Goal: Task Accomplishment & Management: Manage account settings

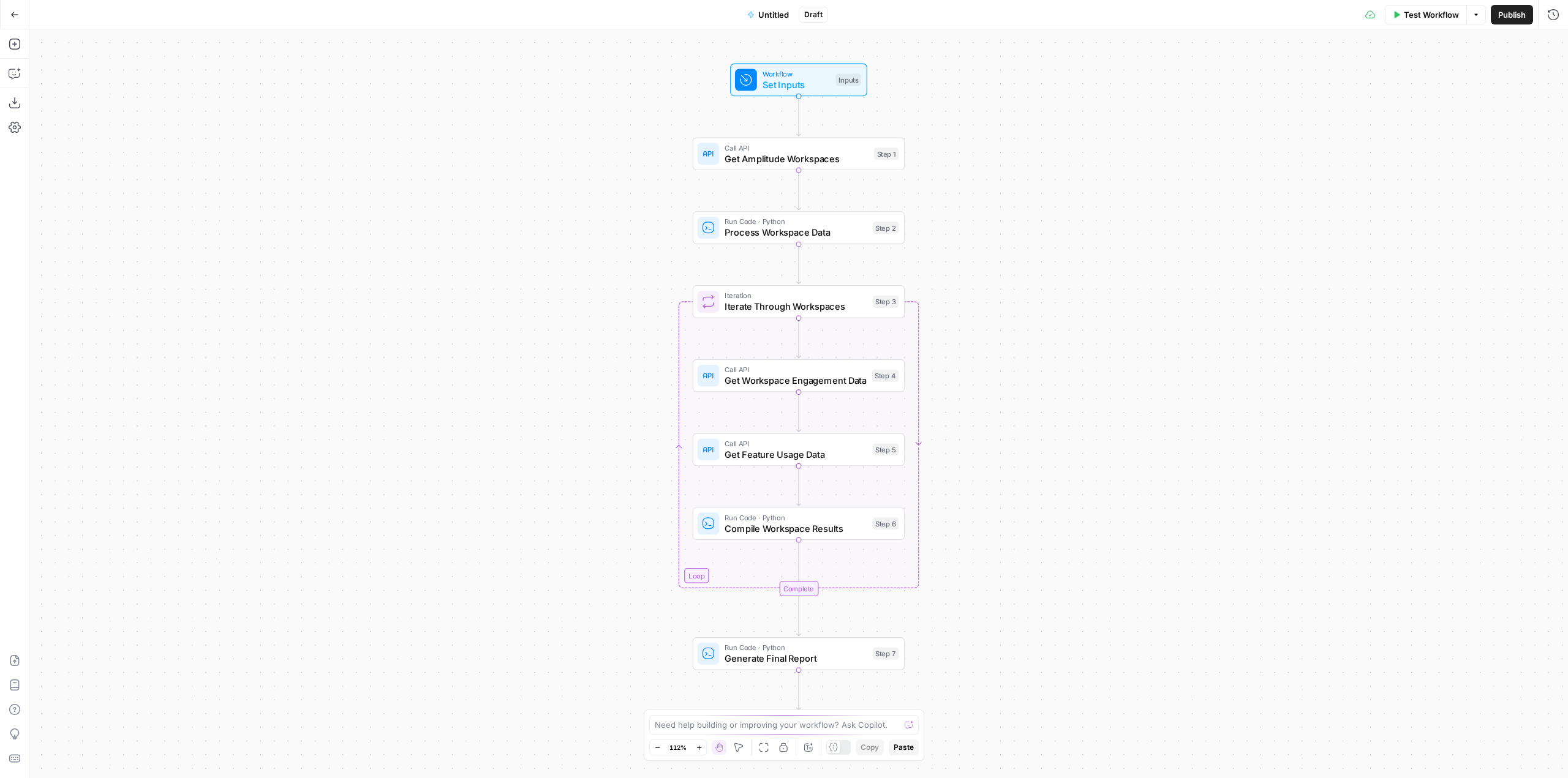
click at [17, 14] on icon "button" at bounding box center [15, 14] width 7 height 6
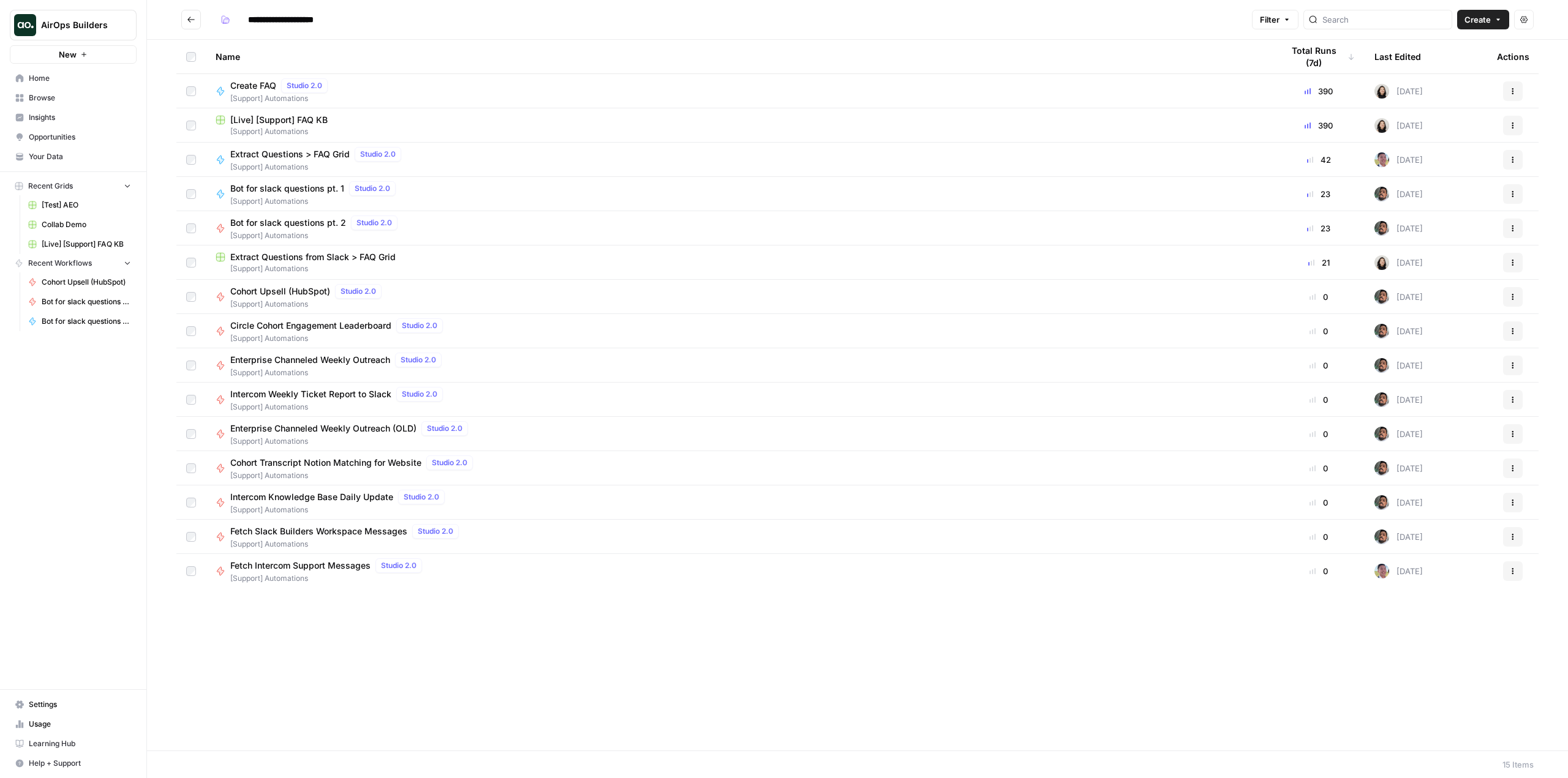
click at [70, 710] on link "Settings" at bounding box center [73, 705] width 127 height 19
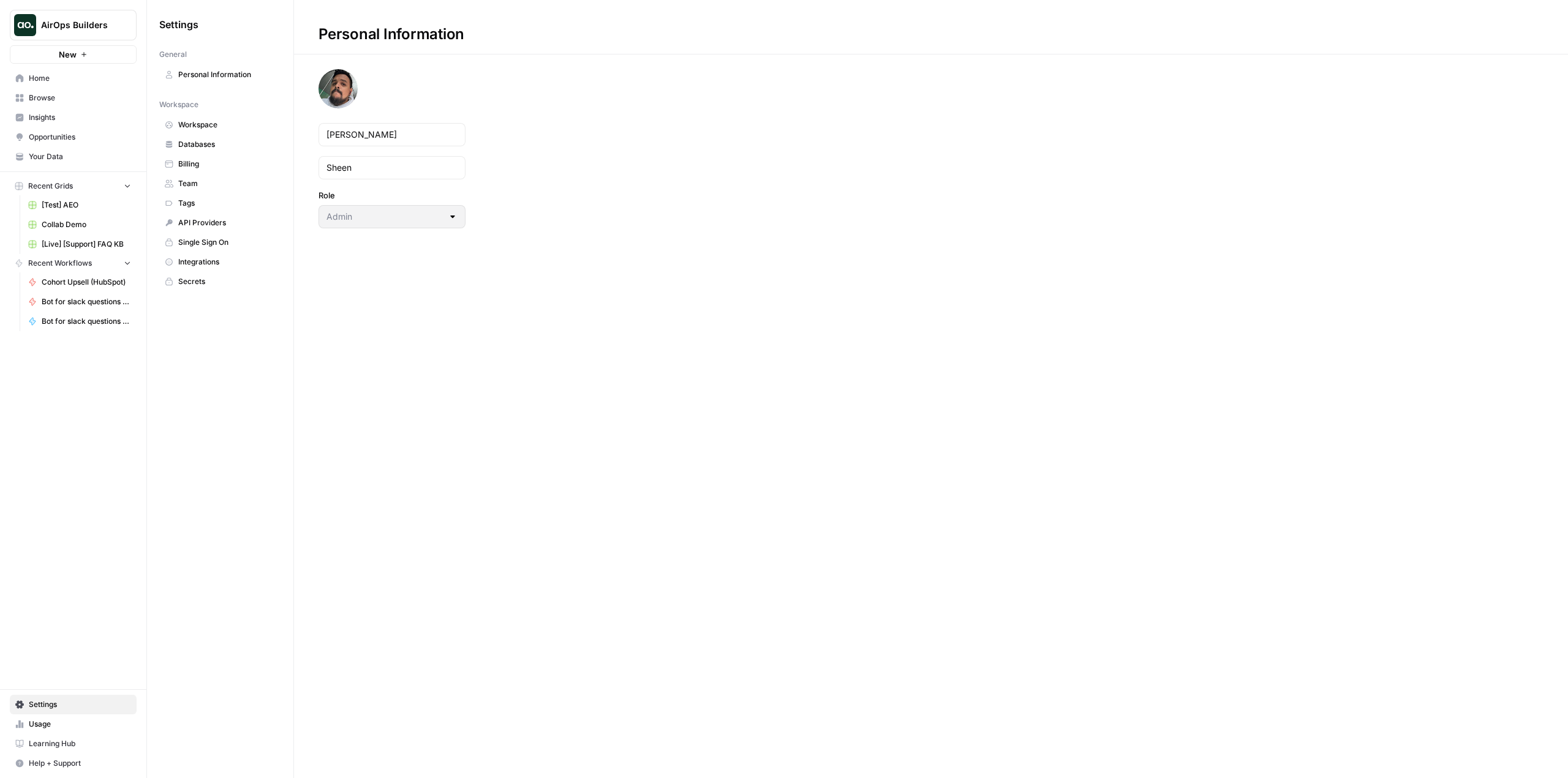
click at [201, 275] on link "Secrets" at bounding box center [220, 282] width 122 height 19
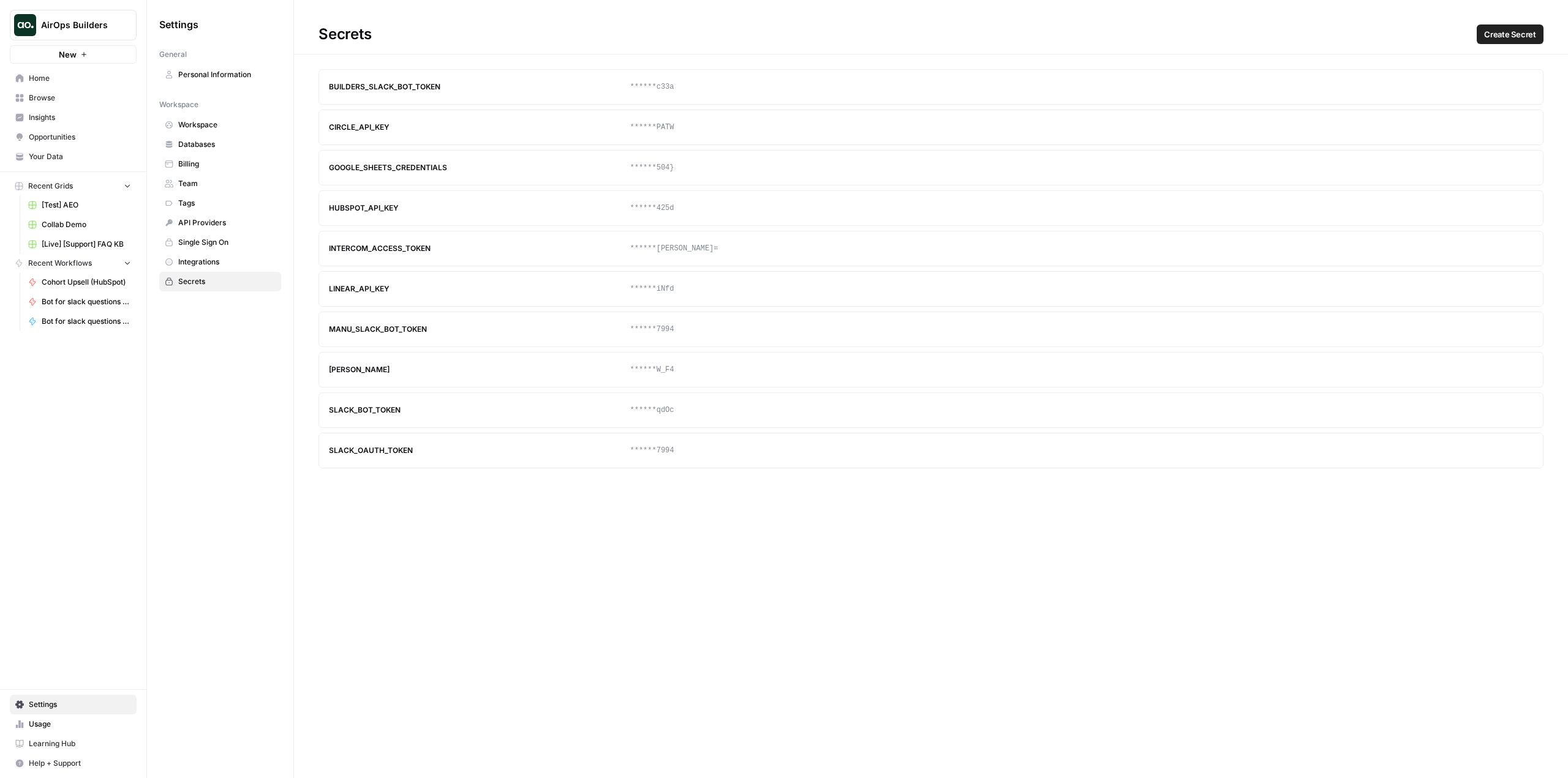
click at [1522, 29] on span "Create Secret" at bounding box center [1510, 34] width 52 height 12
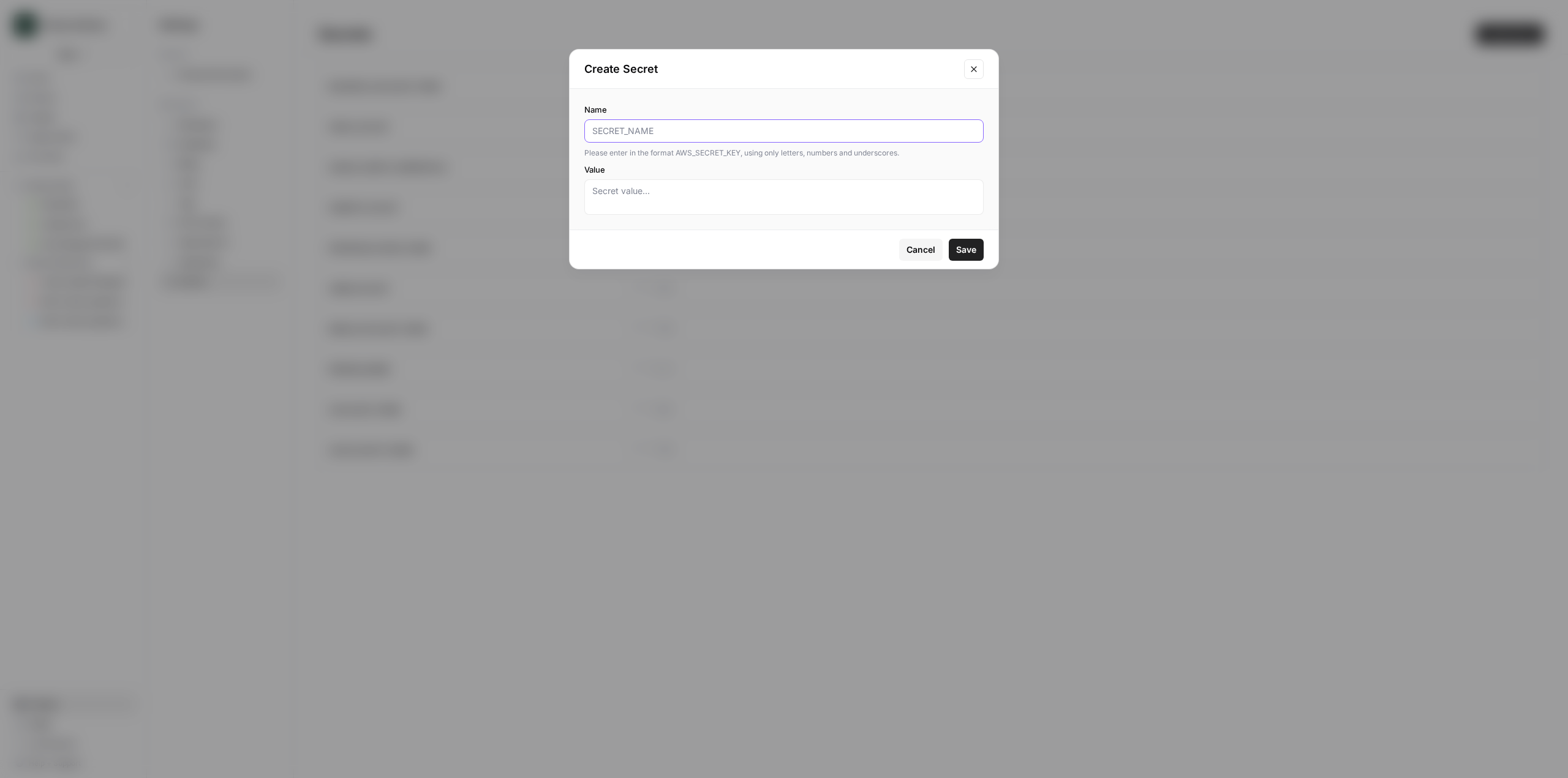
paste input "AMPLITUDE_API_KEY"
type input "AMPLITUDE_API_KEY"
paste textarea "9b66528ebdab8c6dbb9e2fe7d734dda5"
type textarea "9b66528ebdab8c6dbb9e2fe7d734dda5"
click at [962, 245] on span "Save" at bounding box center [966, 250] width 20 height 12
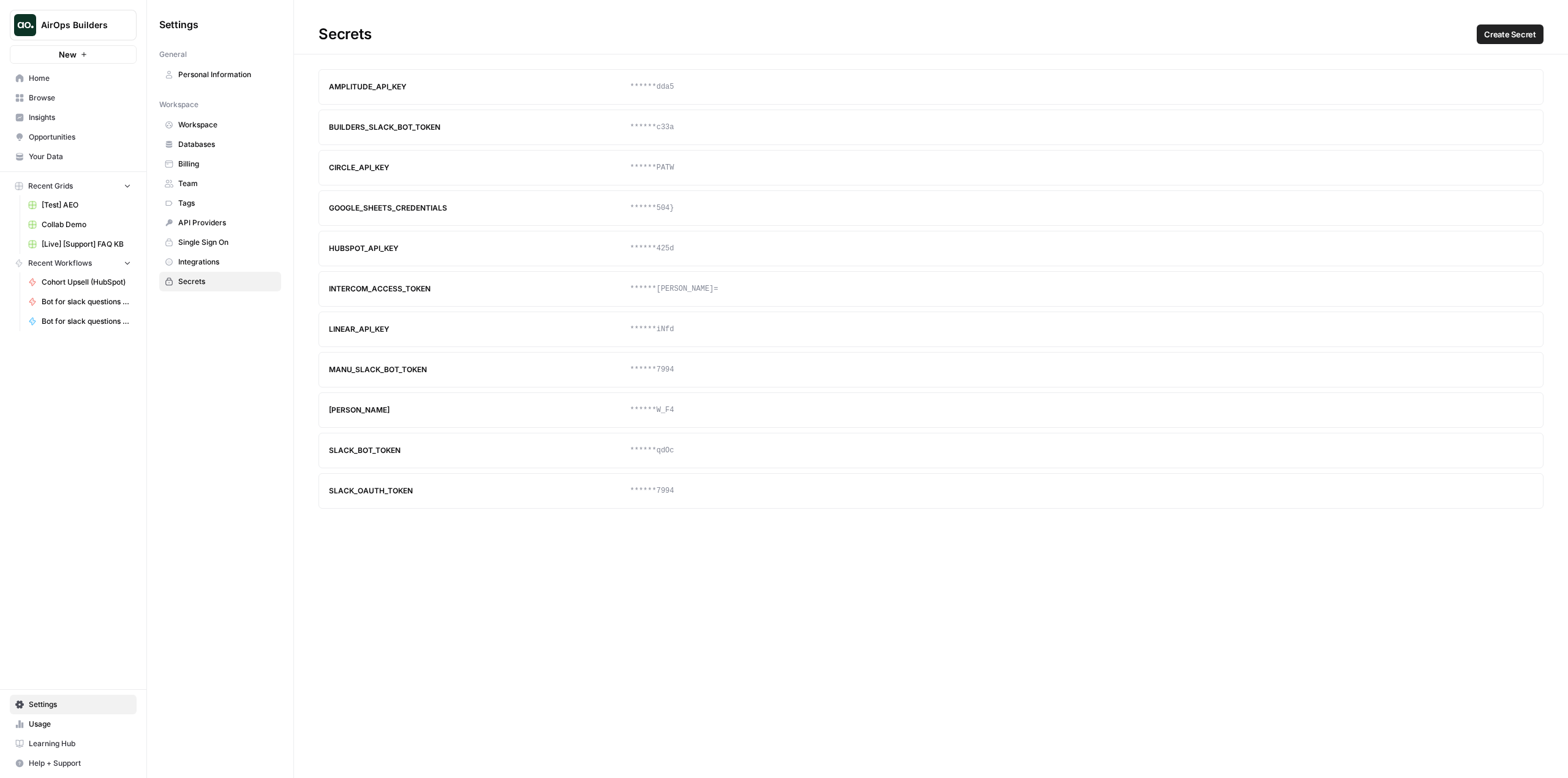
click at [1531, 29] on span "Create Secret" at bounding box center [1510, 34] width 52 height 12
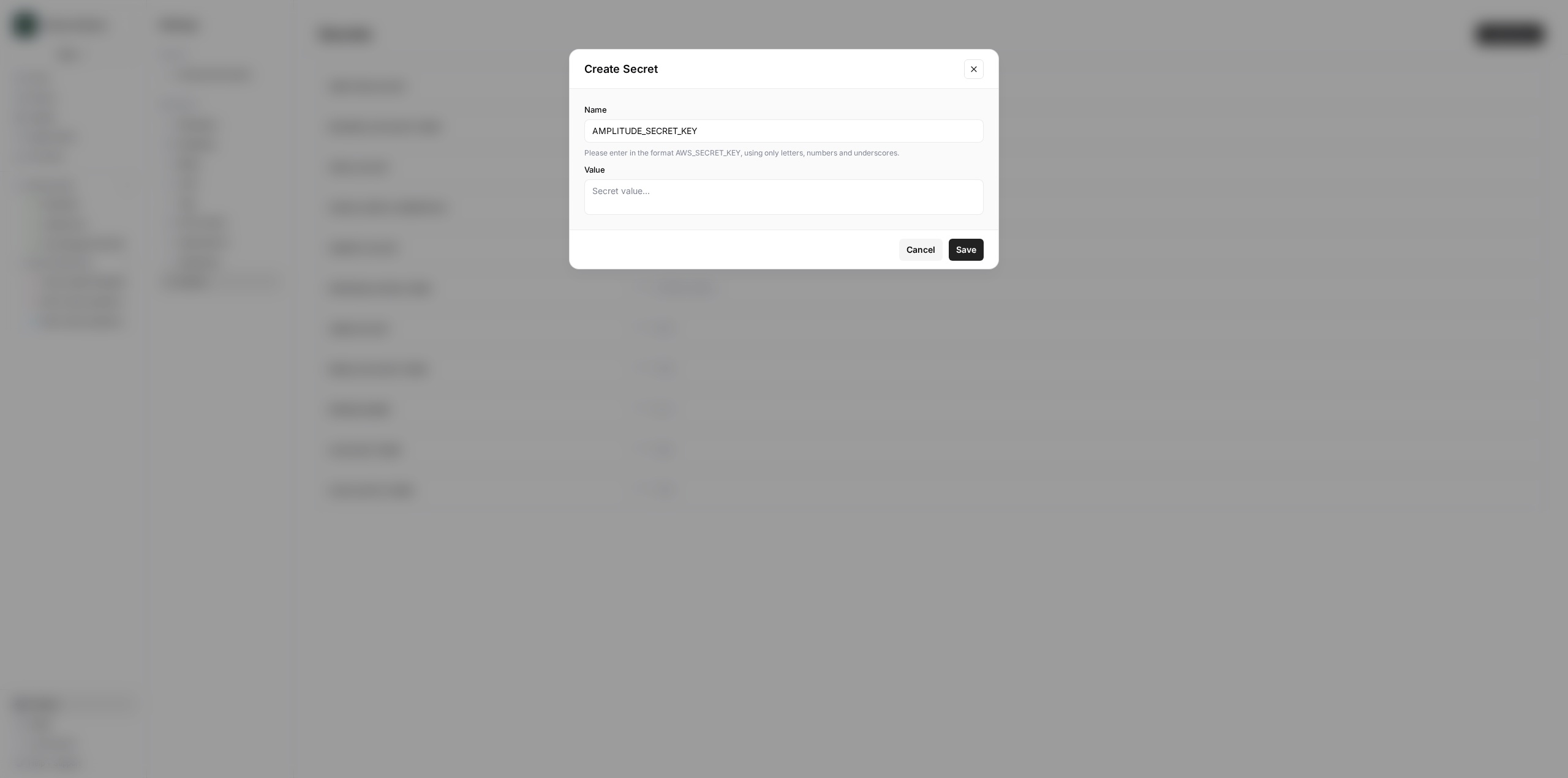
type input "AMPLITUDE_SECRET_KEY"
click at [751, 185] on textarea "Value" at bounding box center [784, 197] width 384 height 24
paste textarea "e8ddd177807b0672772c87d347c9974d"
type textarea "e8ddd177807b0672772c87d347c9974d"
click at [955, 235] on div "Cancel Save" at bounding box center [784, 250] width 429 height 39
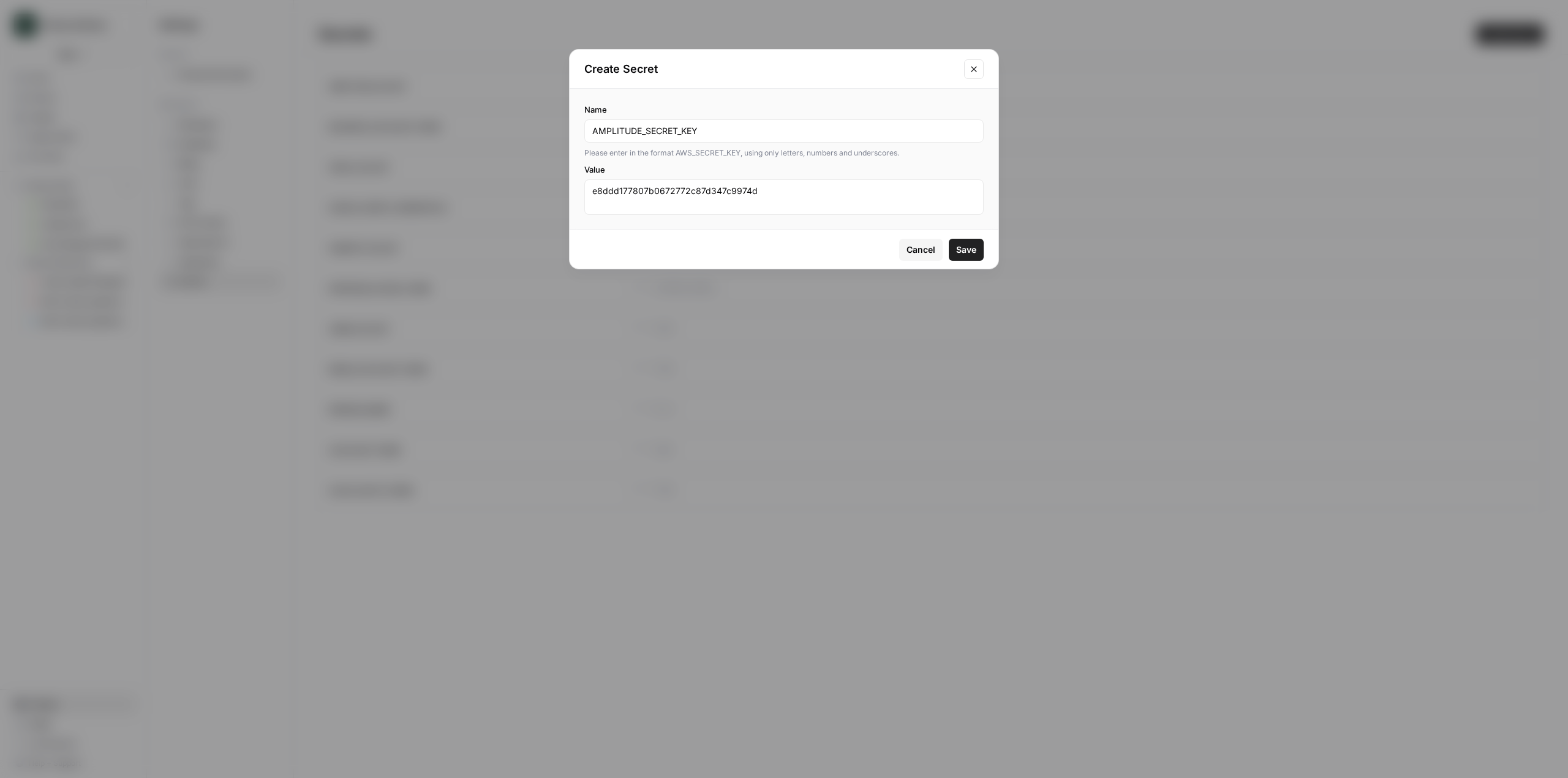
click at [969, 244] on span "Save" at bounding box center [966, 250] width 20 height 12
